Goal: Check status: Check status

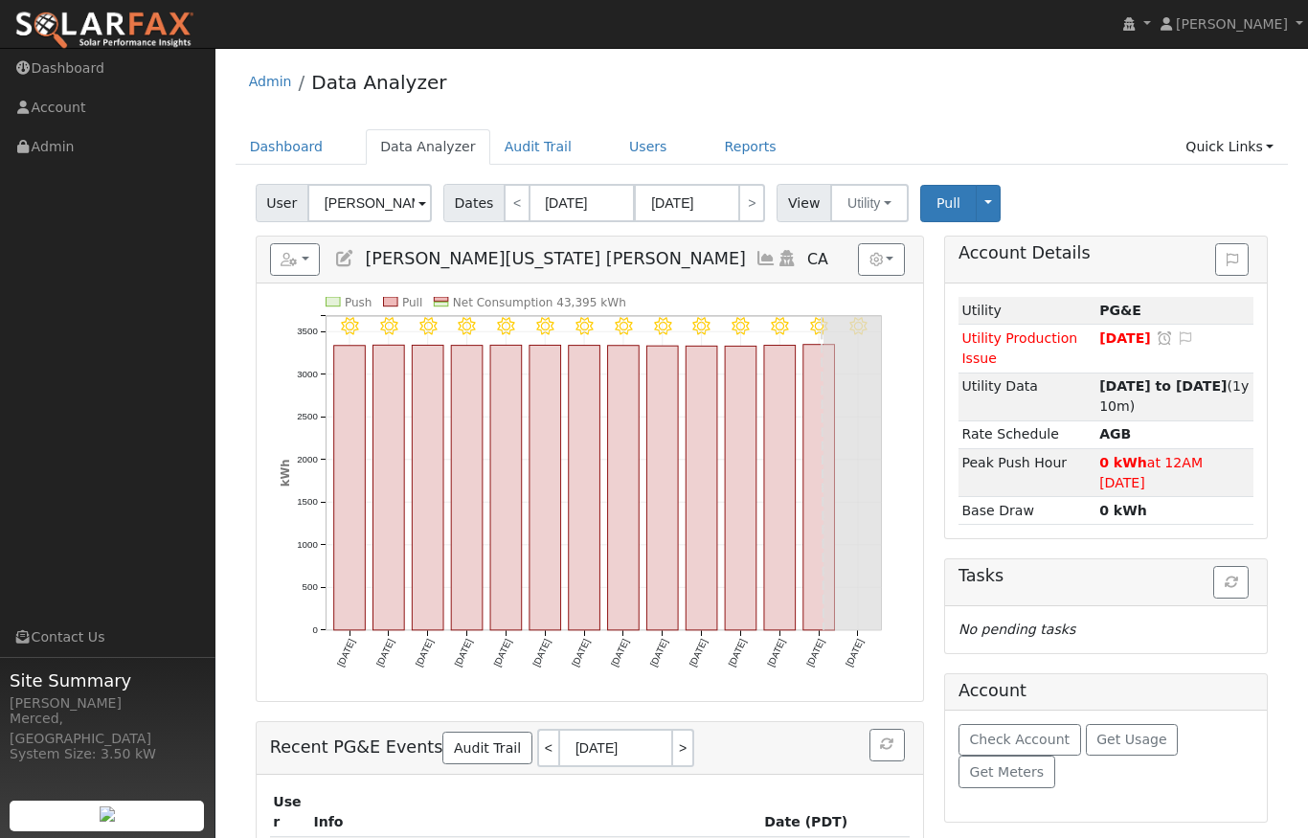
click at [418, 200] on span at bounding box center [422, 204] width 8 height 22
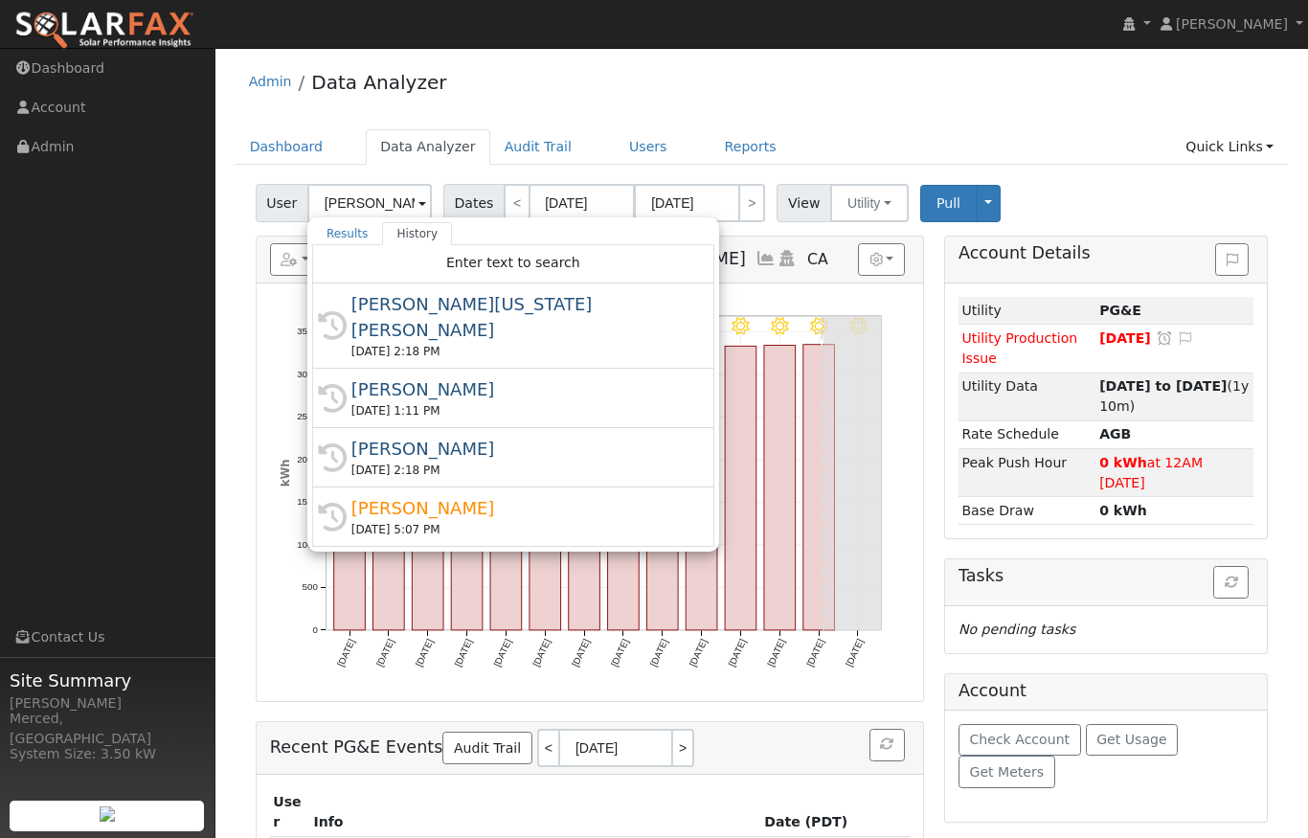
click at [403, 376] on div "[PERSON_NAME]" at bounding box center [521, 389] width 341 height 26
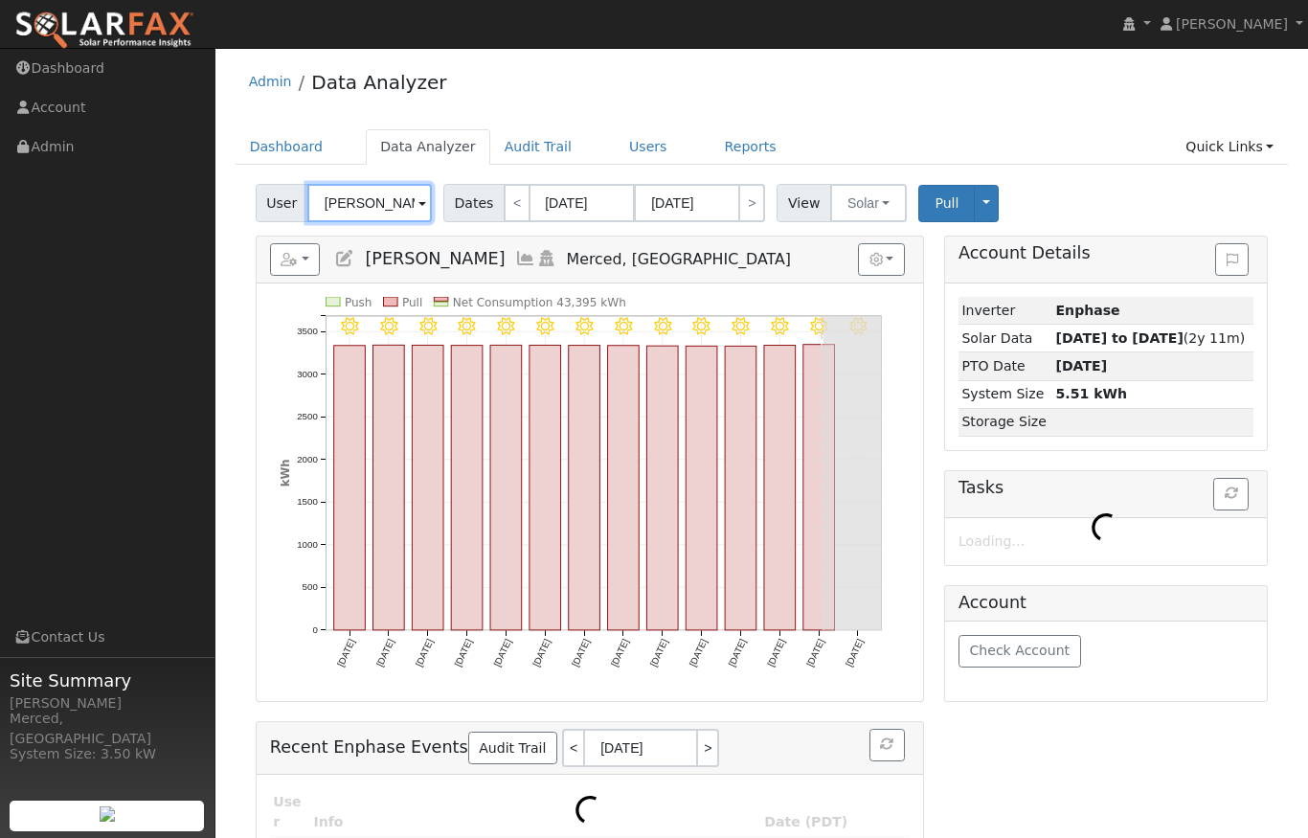
type input "[PERSON_NAME]"
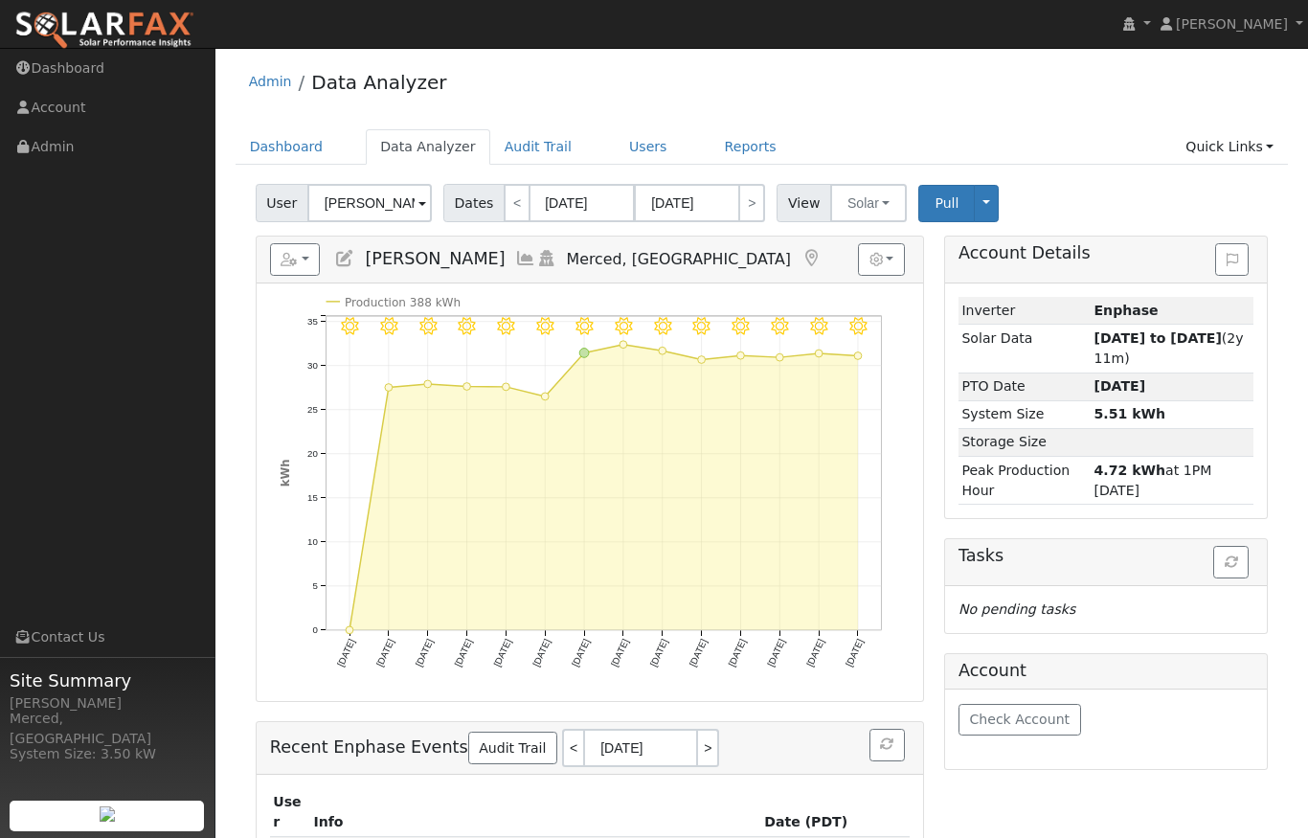
click at [515, 252] on icon at bounding box center [525, 258] width 21 height 17
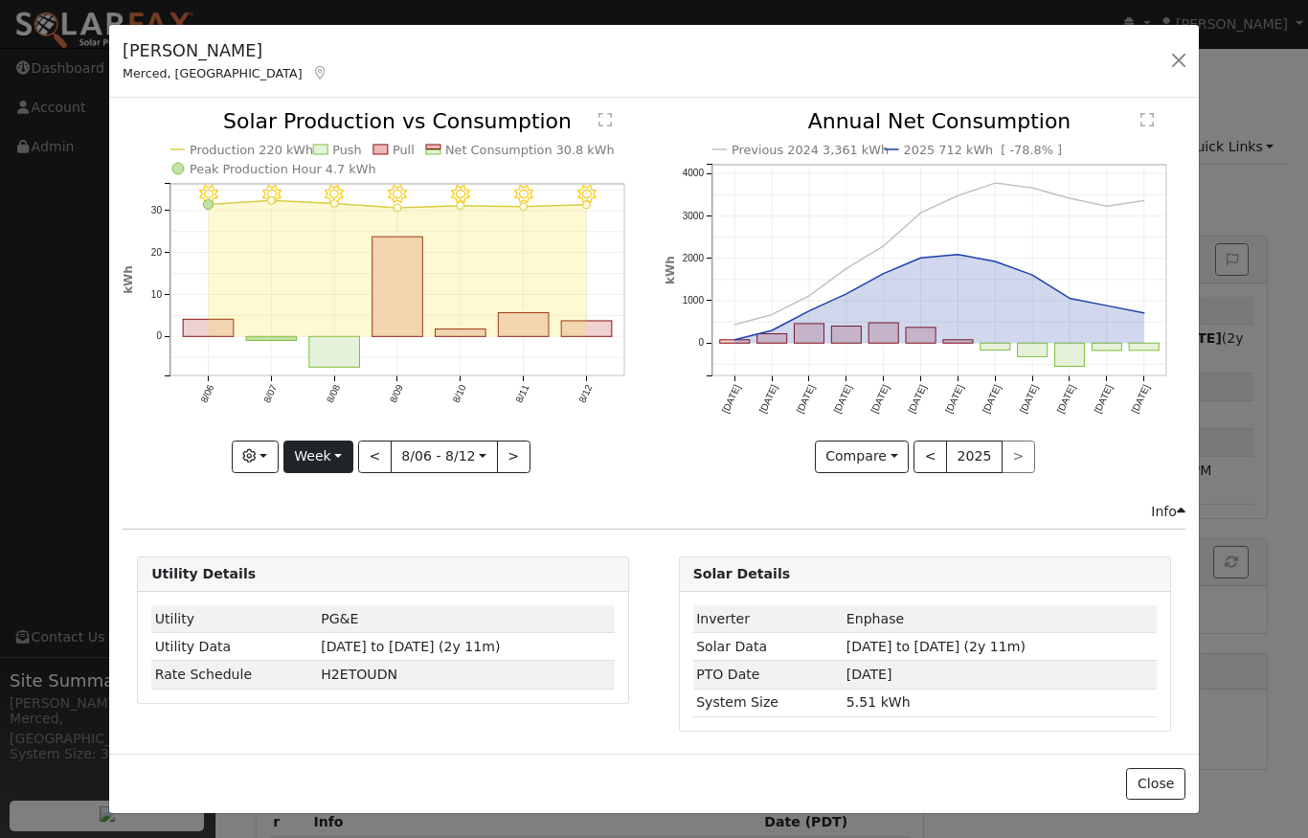
click at [328, 461] on button "Week" at bounding box center [318, 456] width 70 height 33
click at [331, 575] on link "Year" at bounding box center [350, 576] width 133 height 27
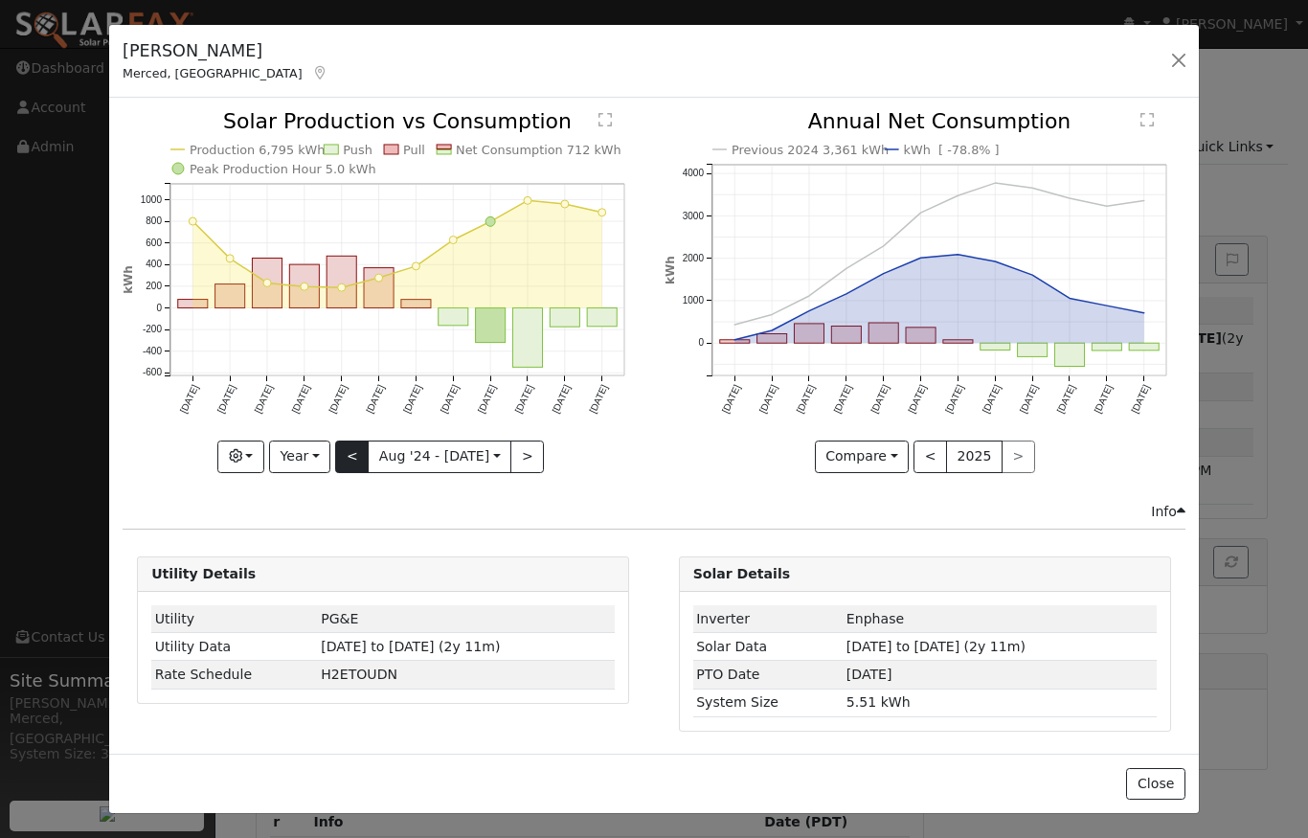
click at [353, 456] on button "<" at bounding box center [352, 456] width 34 height 33
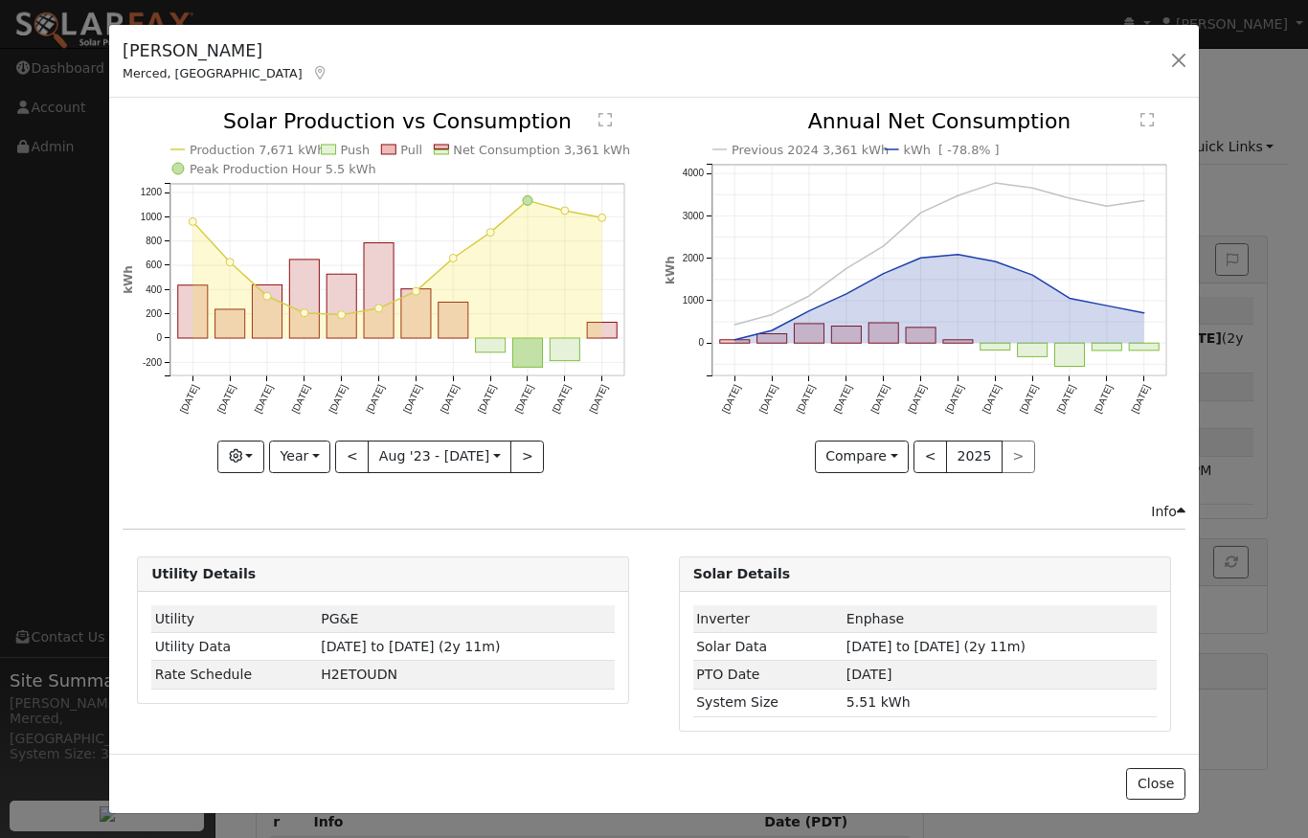
click at [357, 454] on button "<" at bounding box center [352, 456] width 34 height 33
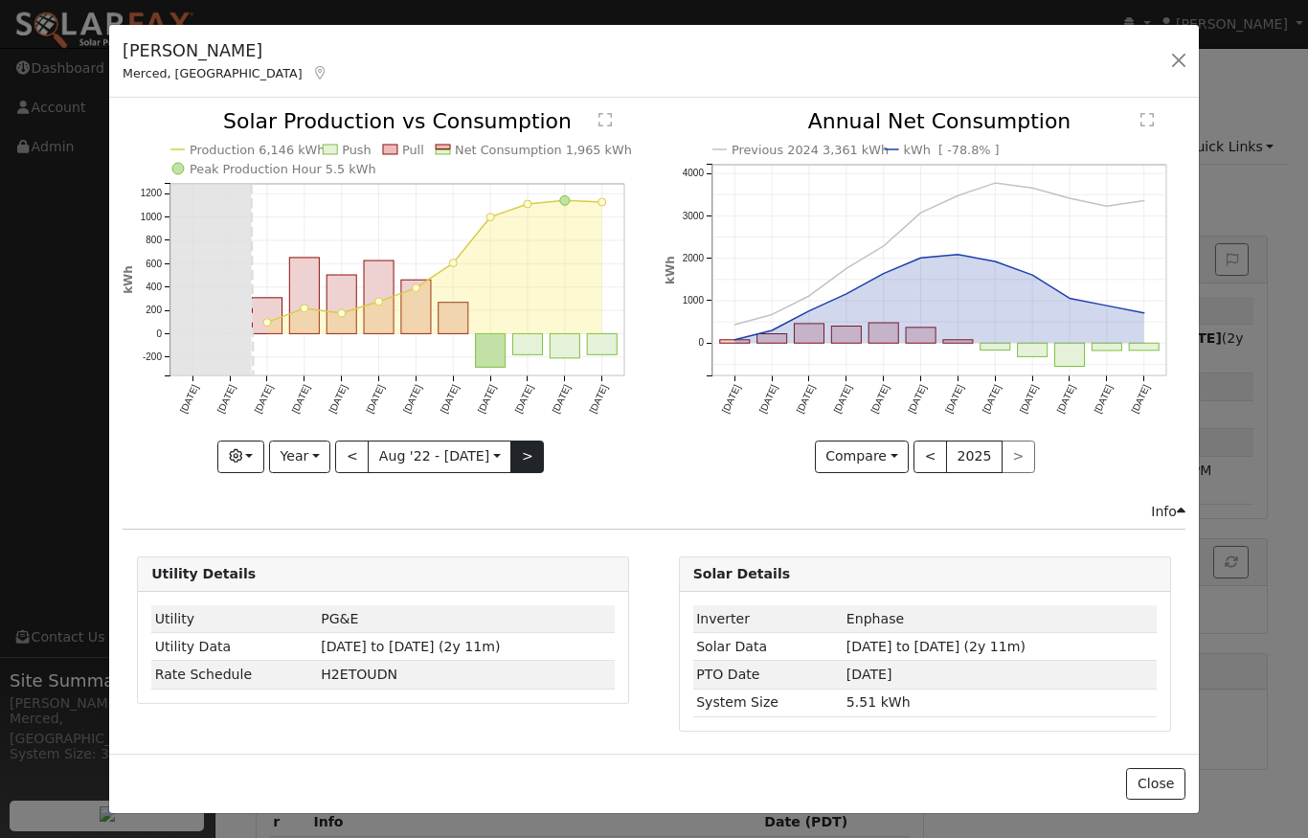
click at [525, 441] on button ">" at bounding box center [527, 456] width 34 height 33
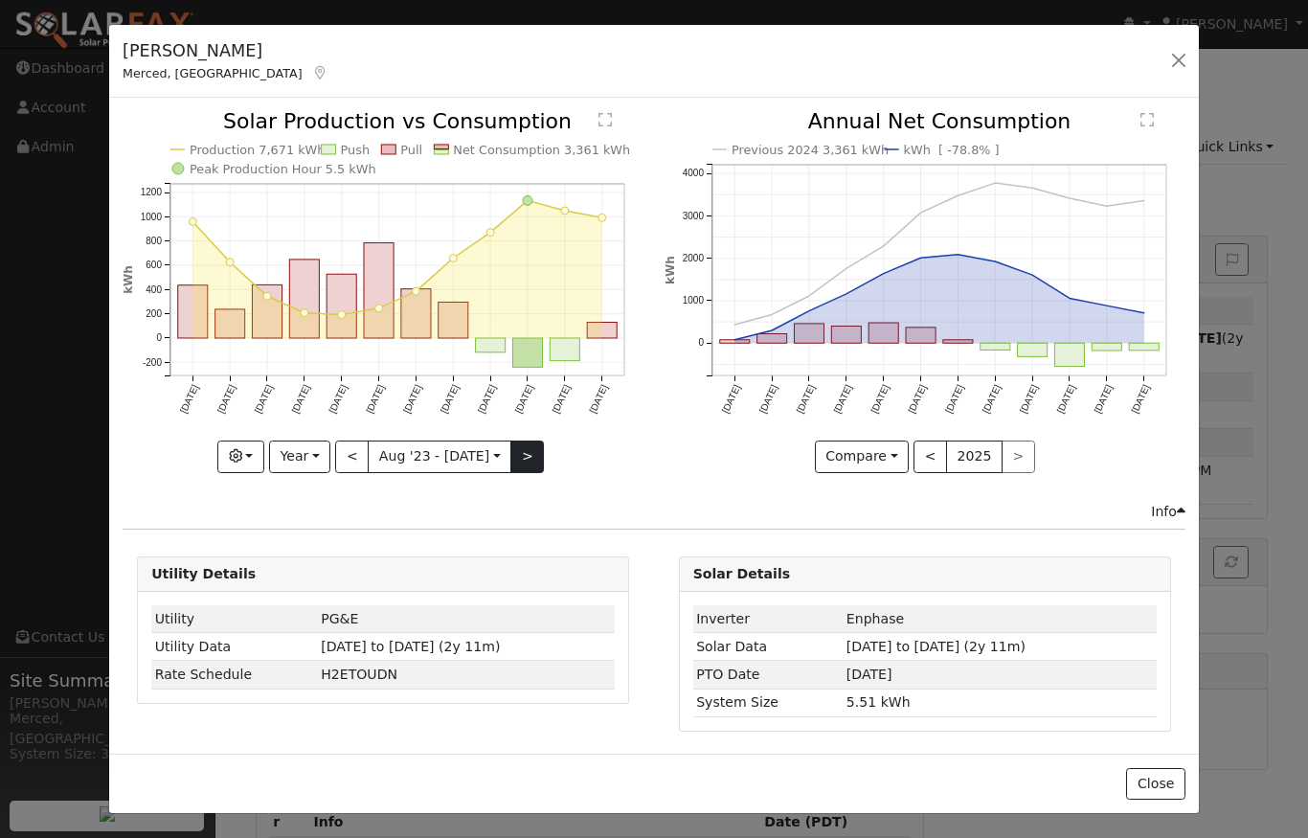
click at [524, 441] on button ">" at bounding box center [527, 456] width 34 height 33
type input "[DATE]"
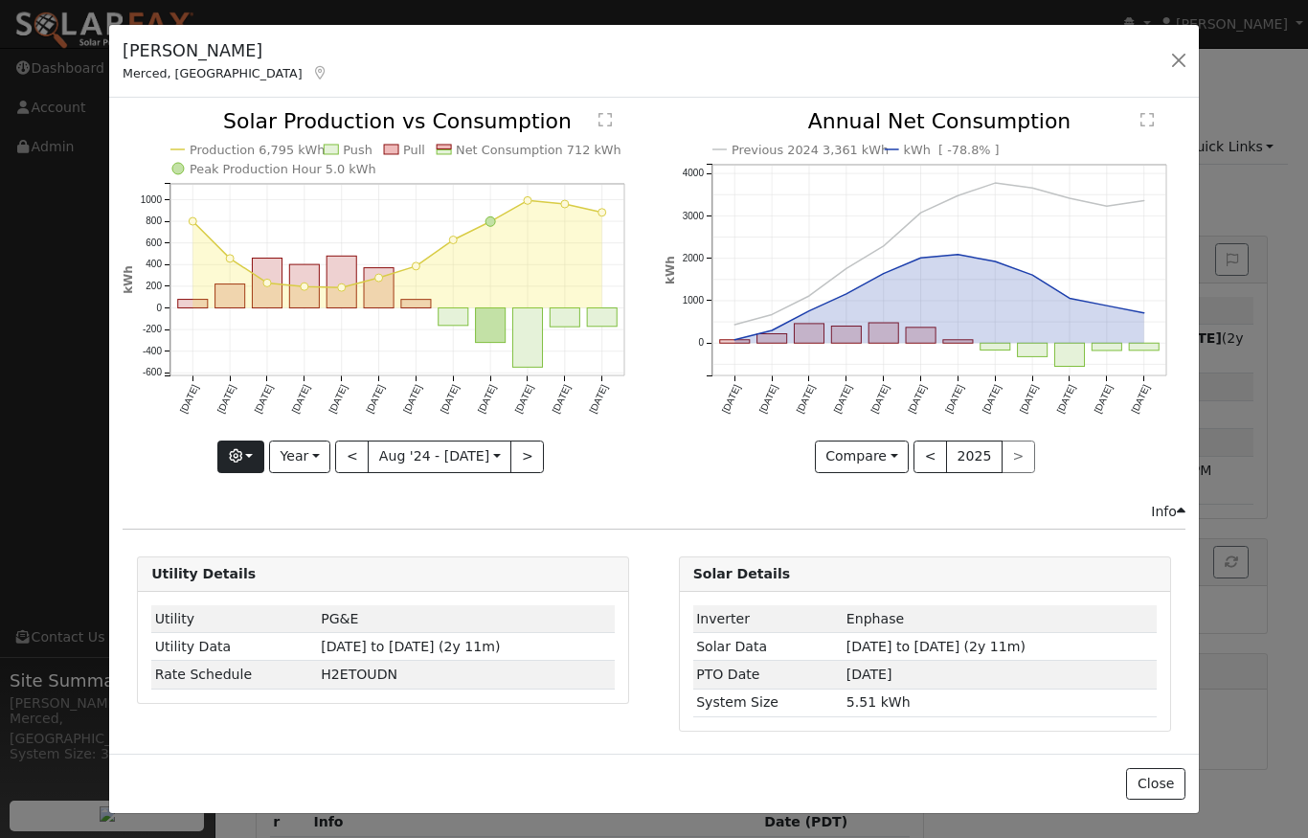
click at [254, 457] on button "button" at bounding box center [240, 456] width 47 height 33
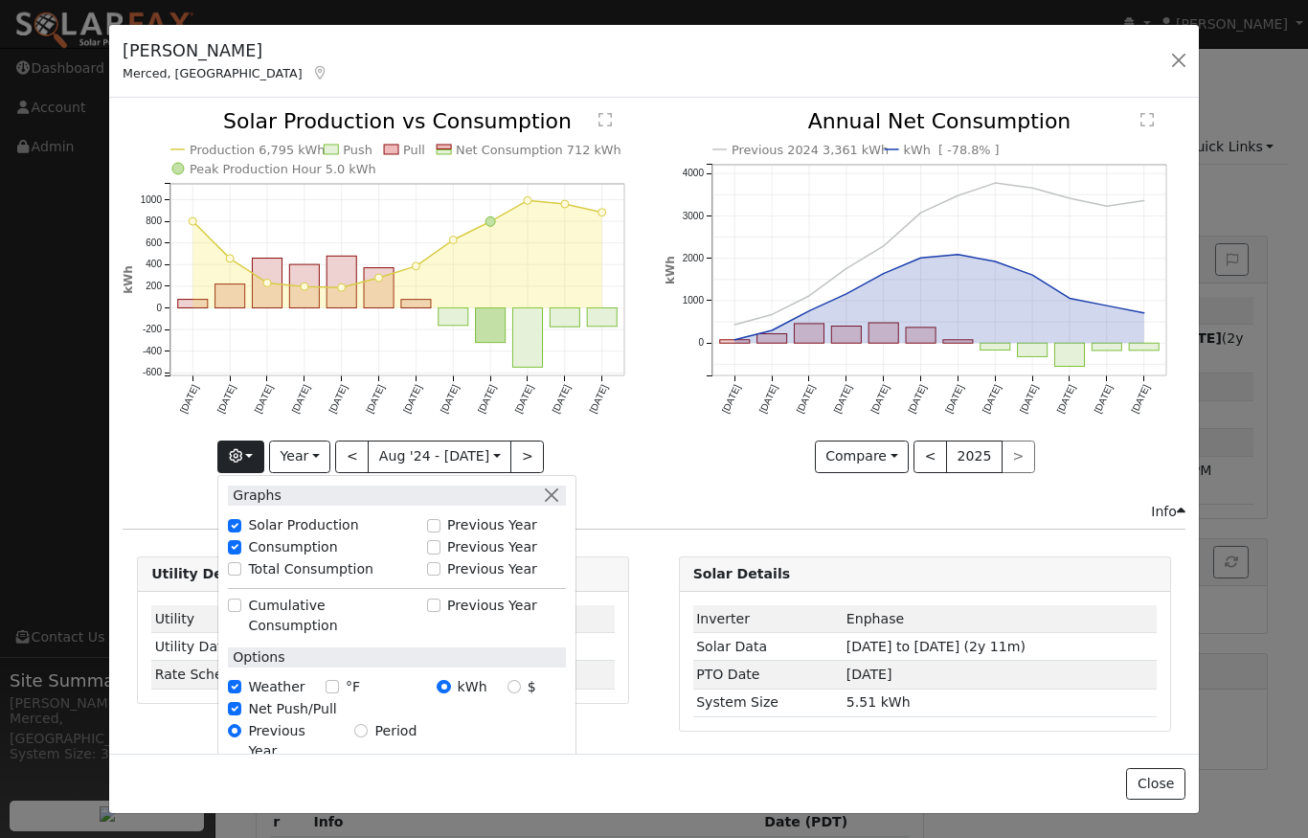
click at [237, 573] on input "Total Consumption" at bounding box center [234, 568] width 13 height 13
checkbox input "true"
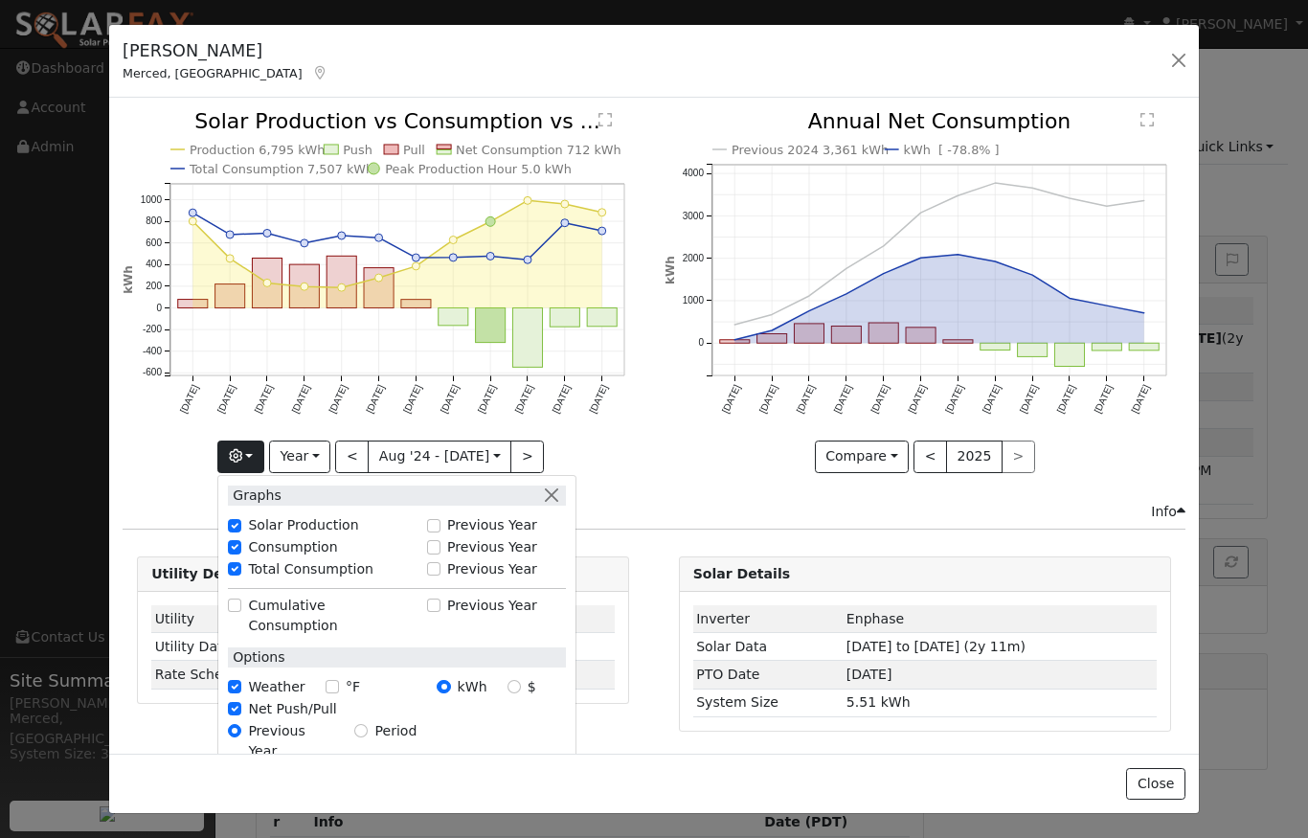
click at [561, 491] on button "button" at bounding box center [551, 495] width 20 height 20
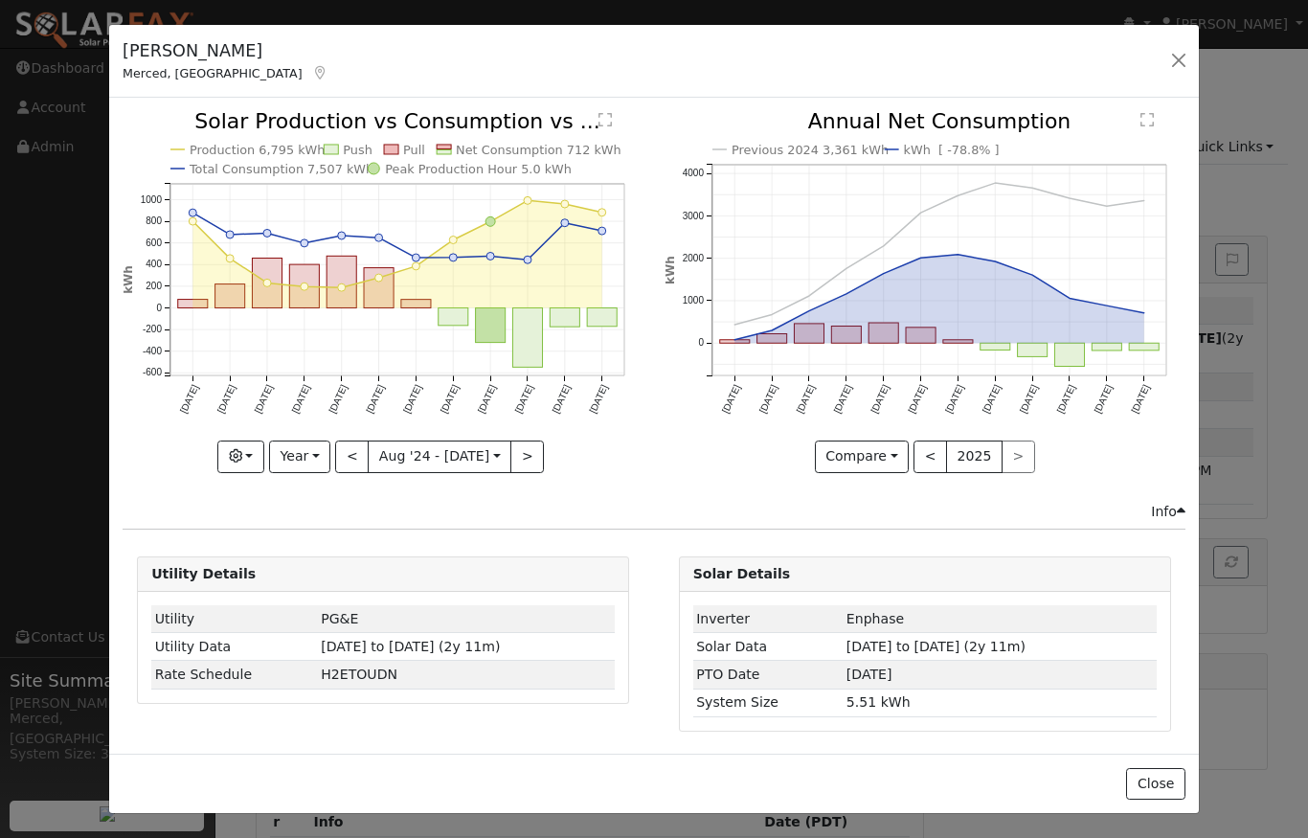
click at [344, 463] on button "<" at bounding box center [352, 456] width 34 height 33
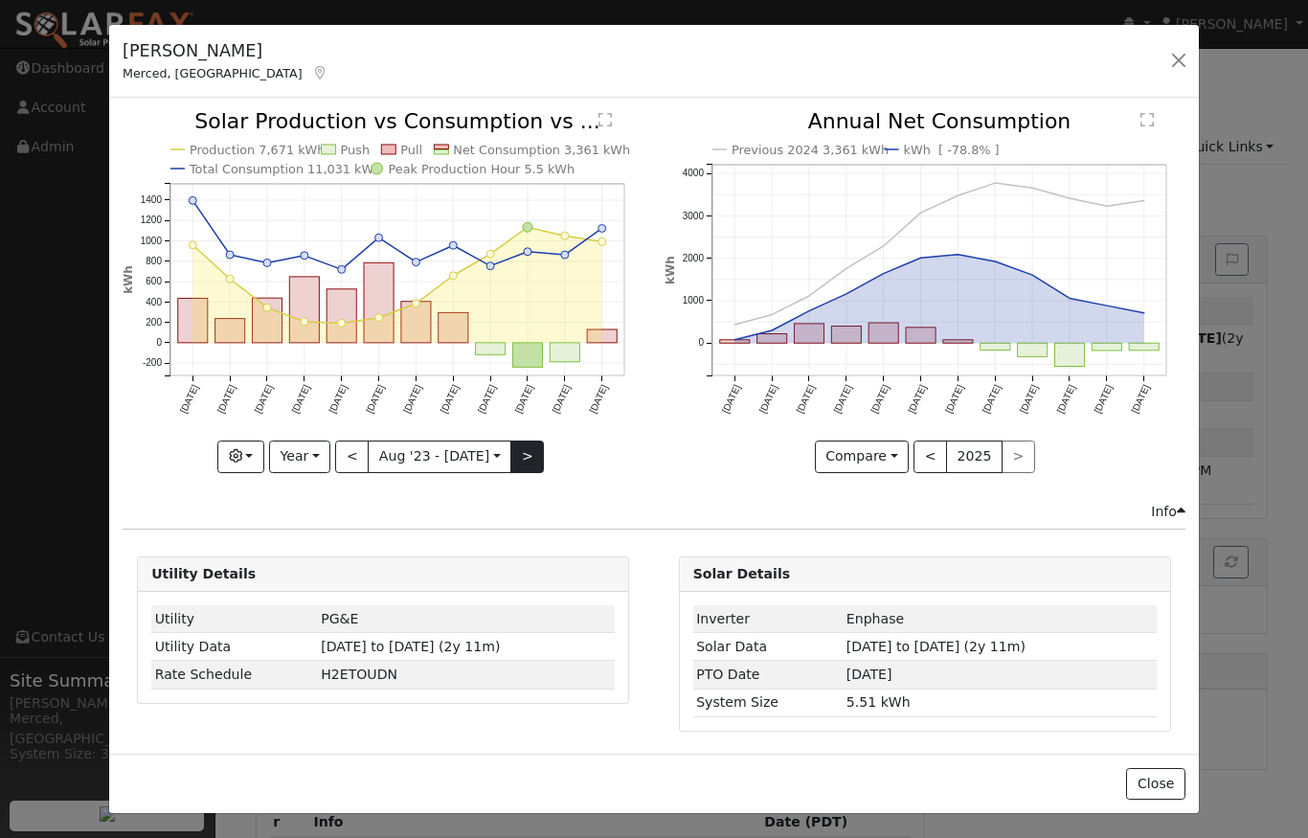
click at [522, 463] on button ">" at bounding box center [527, 456] width 34 height 33
type input "[DATE]"
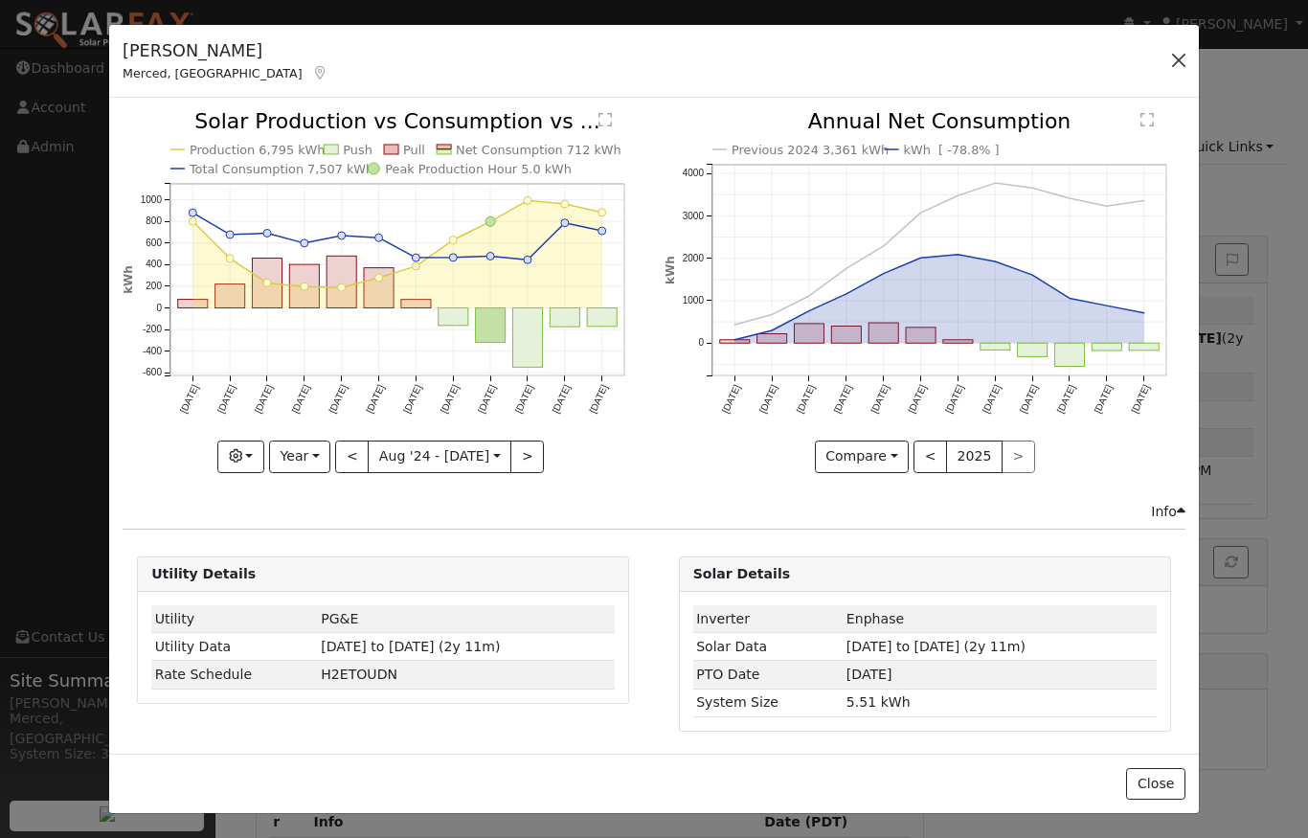
click at [1179, 61] on button "button" at bounding box center [1178, 60] width 27 height 27
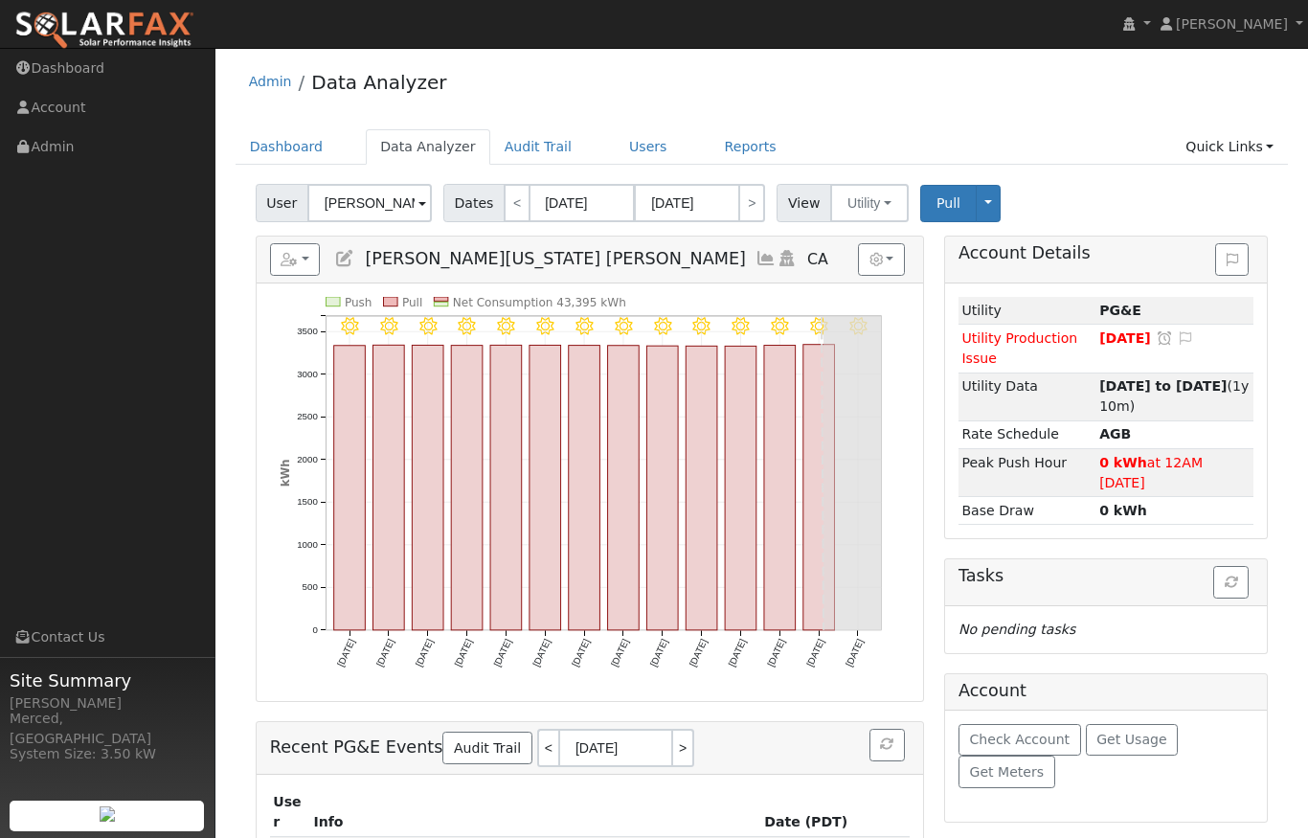
click at [598, 116] on div "Admin Data Analyzer" at bounding box center [762, 86] width 1053 height 58
click at [418, 204] on span at bounding box center [422, 204] width 8 height 22
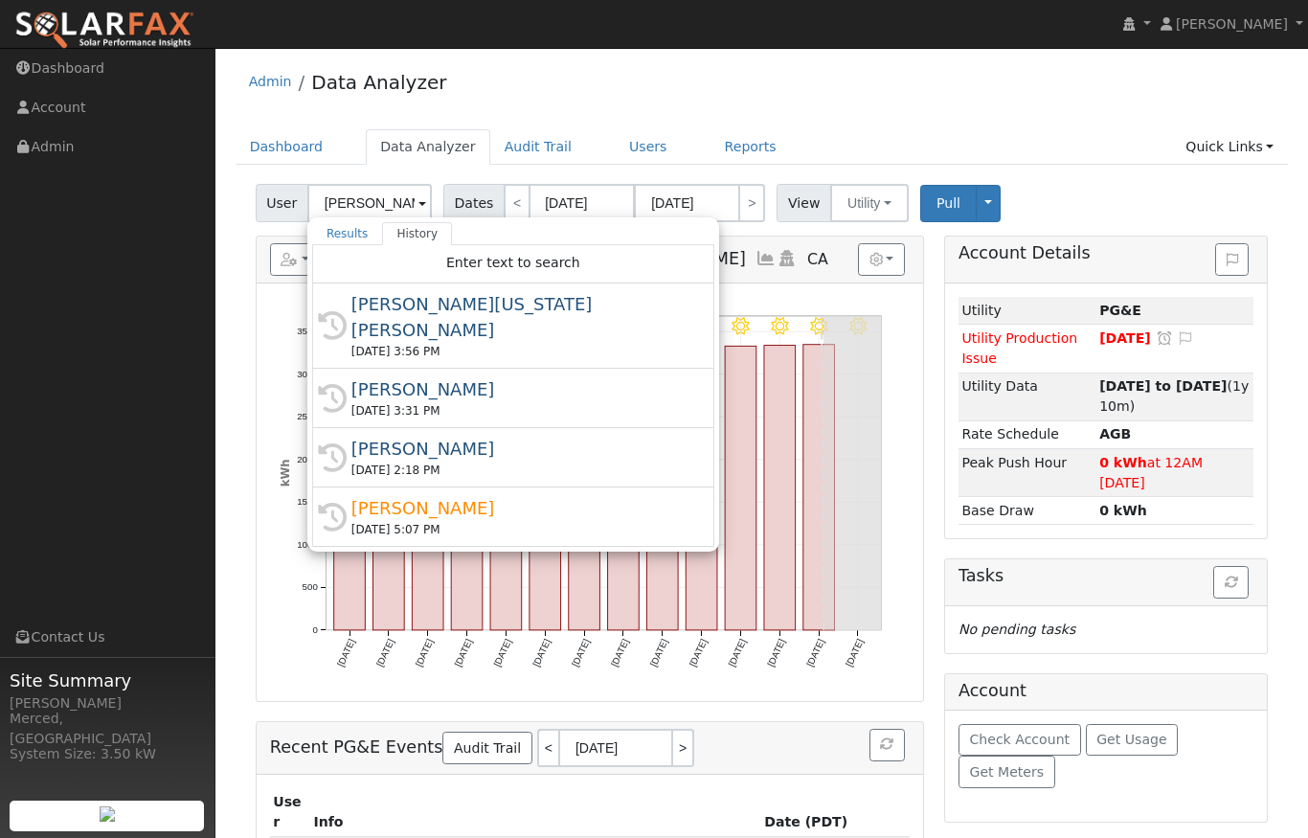
click at [384, 376] on div "[PERSON_NAME]" at bounding box center [521, 389] width 341 height 26
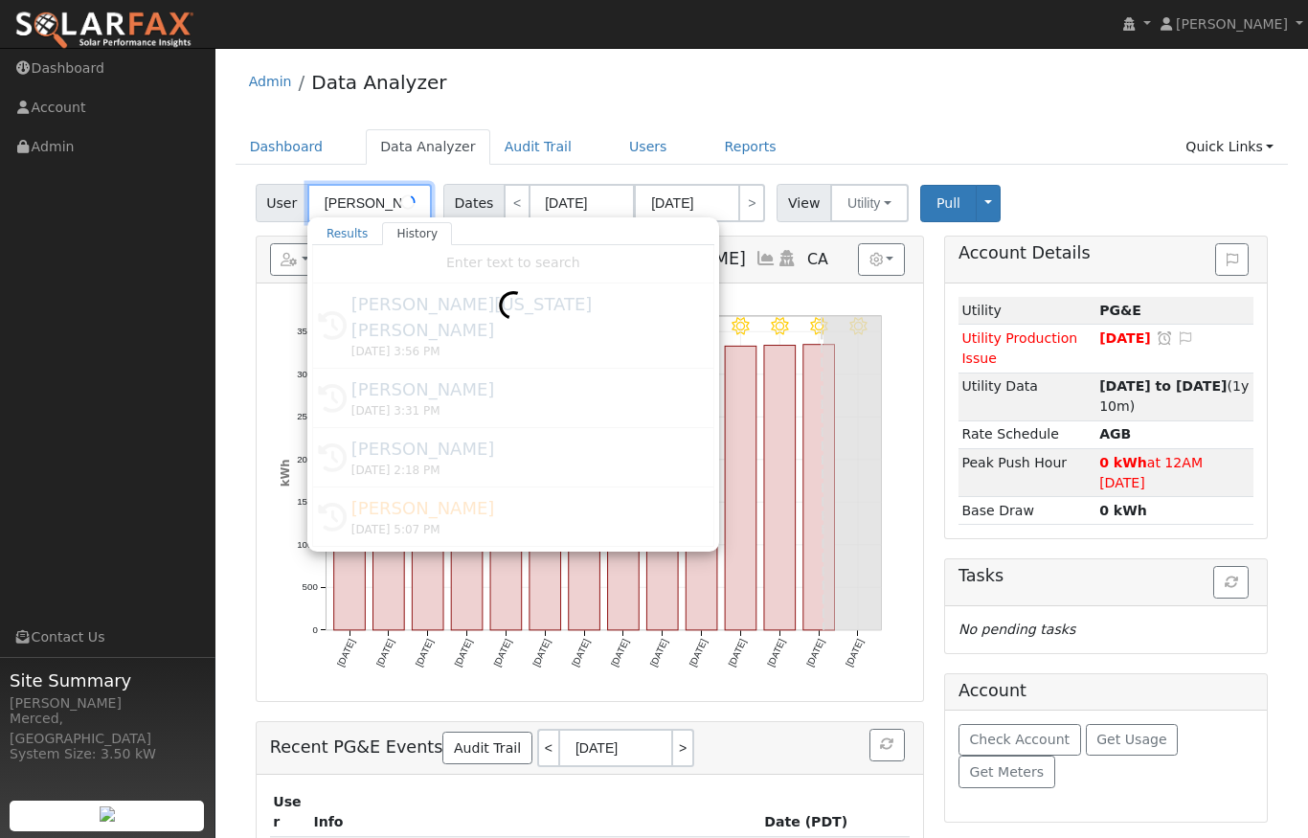
type input "[PERSON_NAME]"
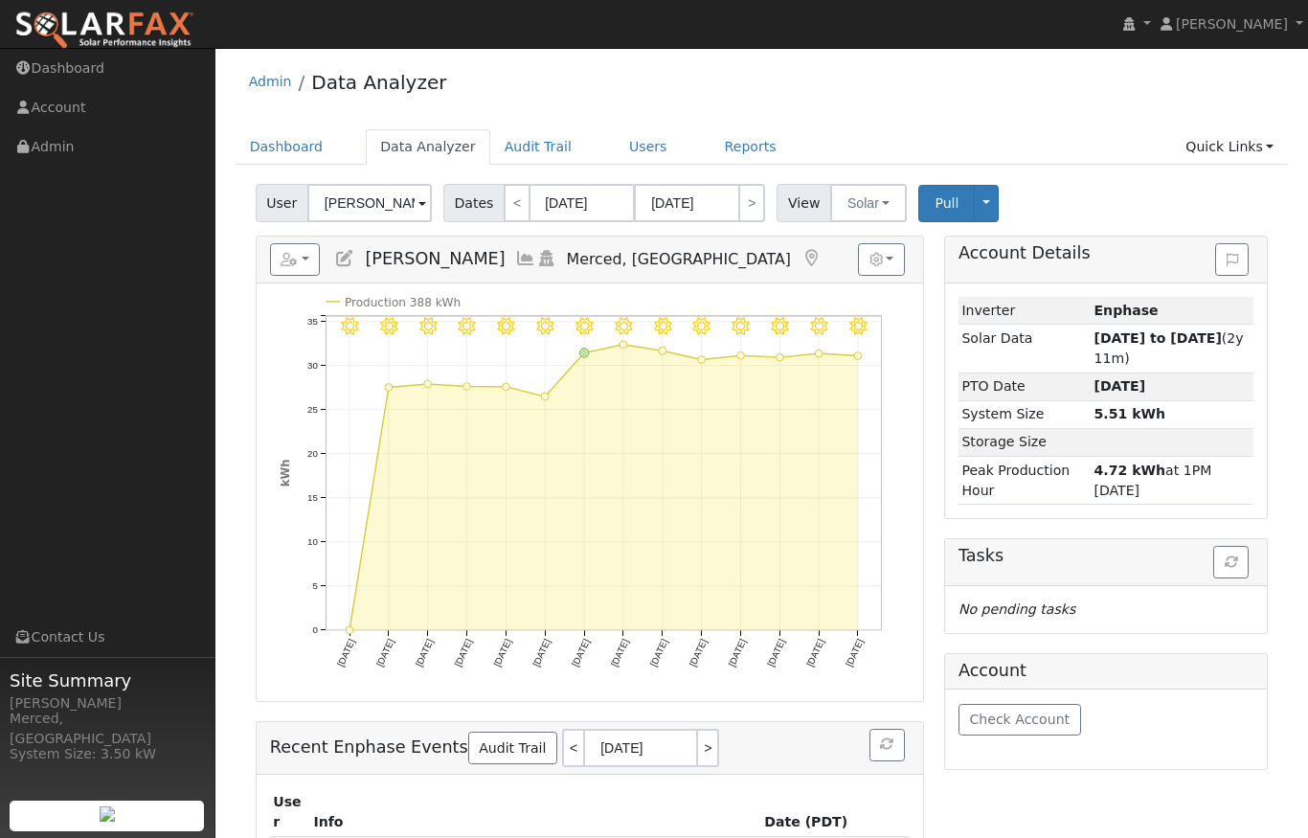
click at [515, 259] on icon at bounding box center [525, 258] width 21 height 17
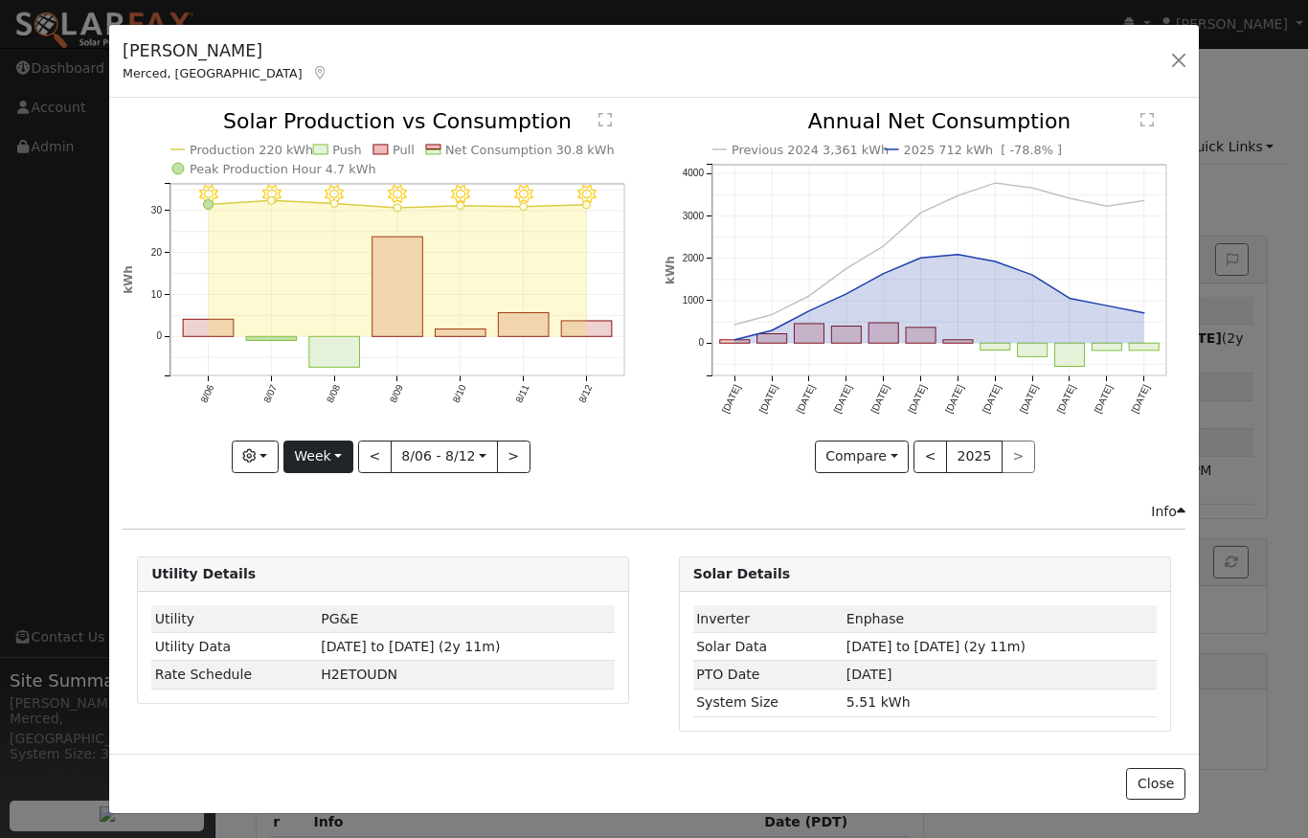
click at [335, 465] on button "Week" at bounding box center [318, 456] width 70 height 33
click at [329, 578] on link "Year" at bounding box center [350, 576] width 133 height 27
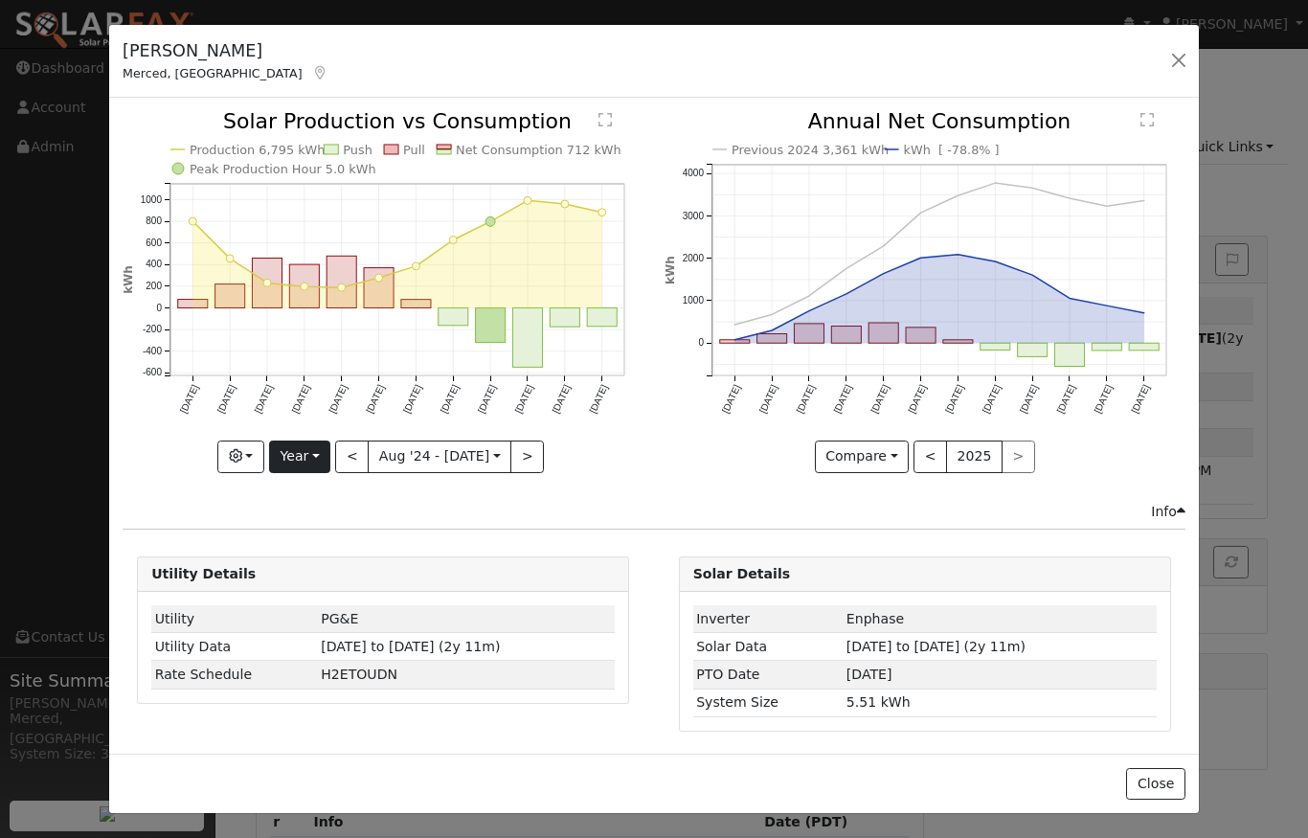
click at [310, 453] on button "Year" at bounding box center [299, 456] width 61 height 33
click at [516, 532] on div "Issue History Date By Flag Comment Type No Issue History Production 6,795 kWh P…" at bounding box center [654, 425] width 1090 height 655
click at [354, 452] on button "<" at bounding box center [352, 456] width 34 height 33
type input "[DATE]"
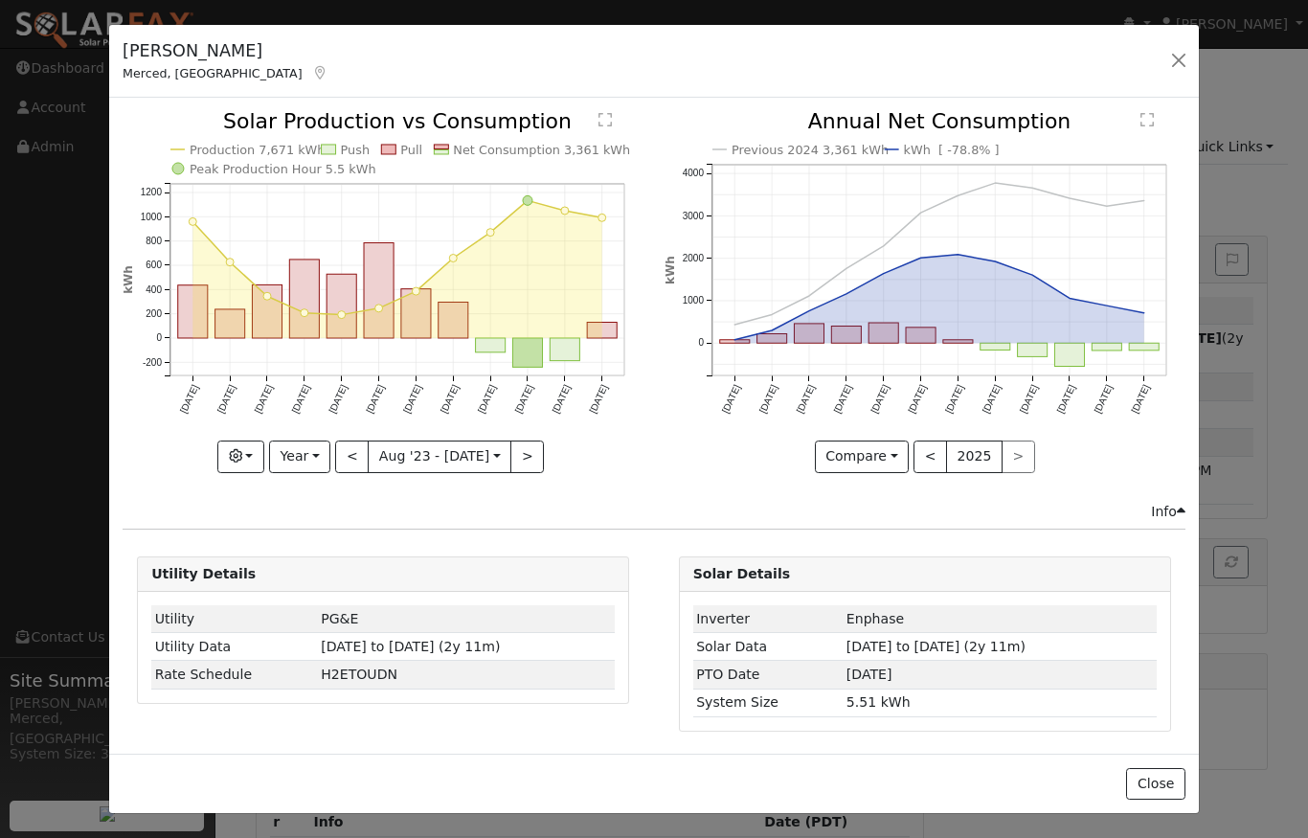
click at [1179, 58] on button "button" at bounding box center [1178, 60] width 27 height 27
